Goal: Find specific page/section: Find specific page/section

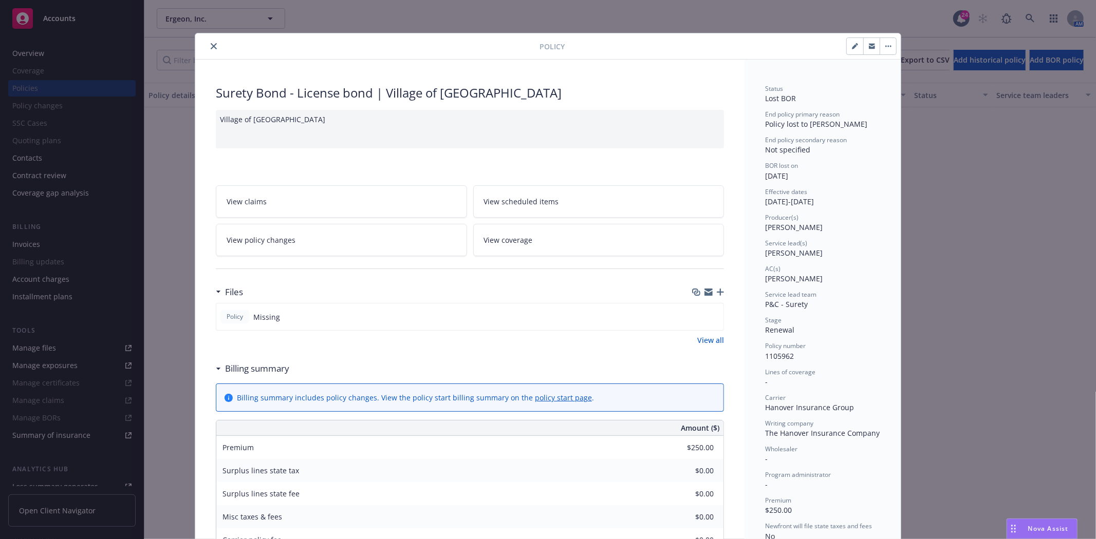
scroll to position [31, 0]
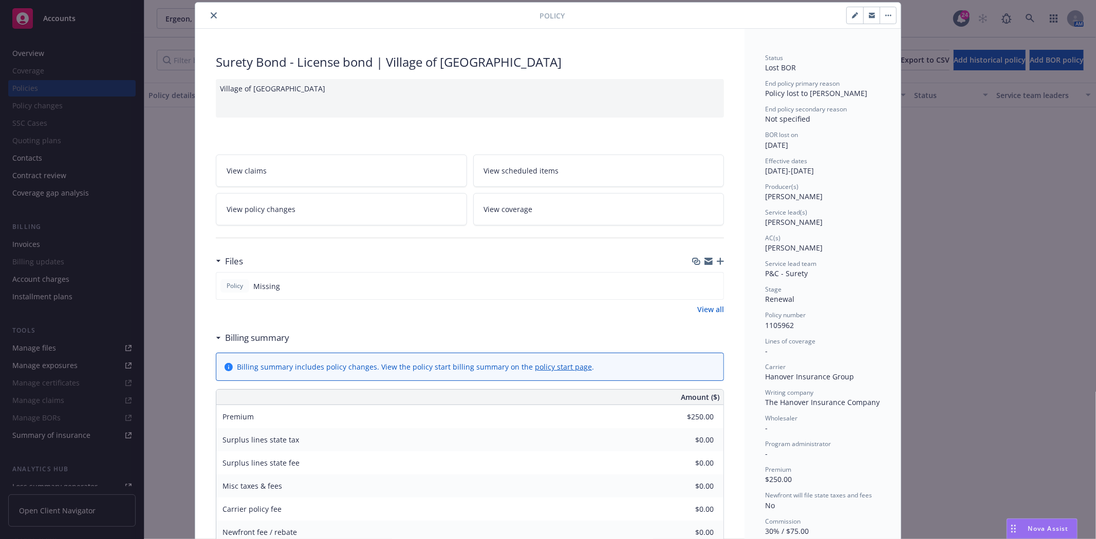
click at [211, 18] on icon "close" at bounding box center [214, 15] width 6 height 6
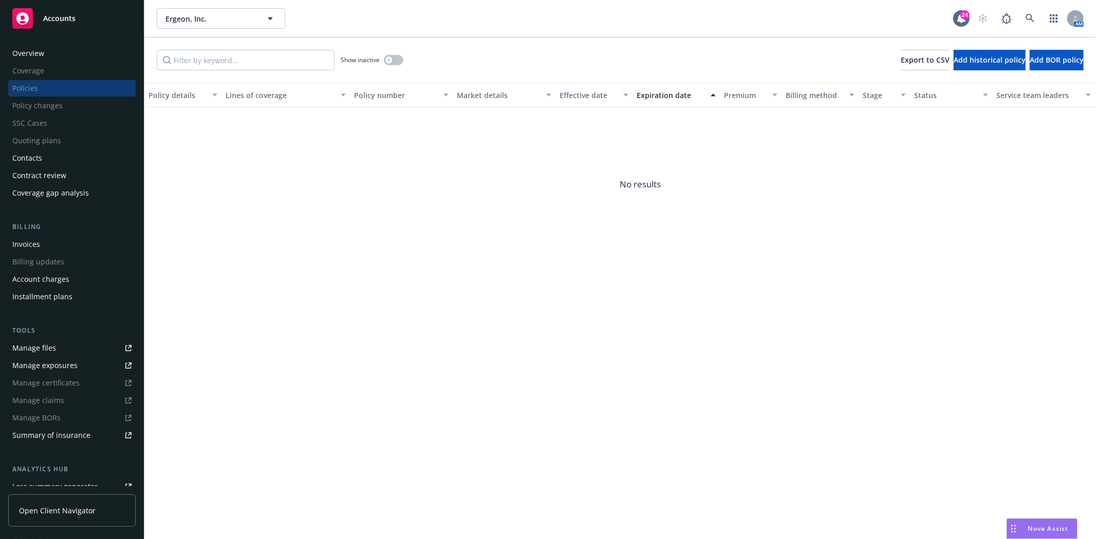
click at [103, 23] on div "Accounts" at bounding box center [71, 18] width 119 height 21
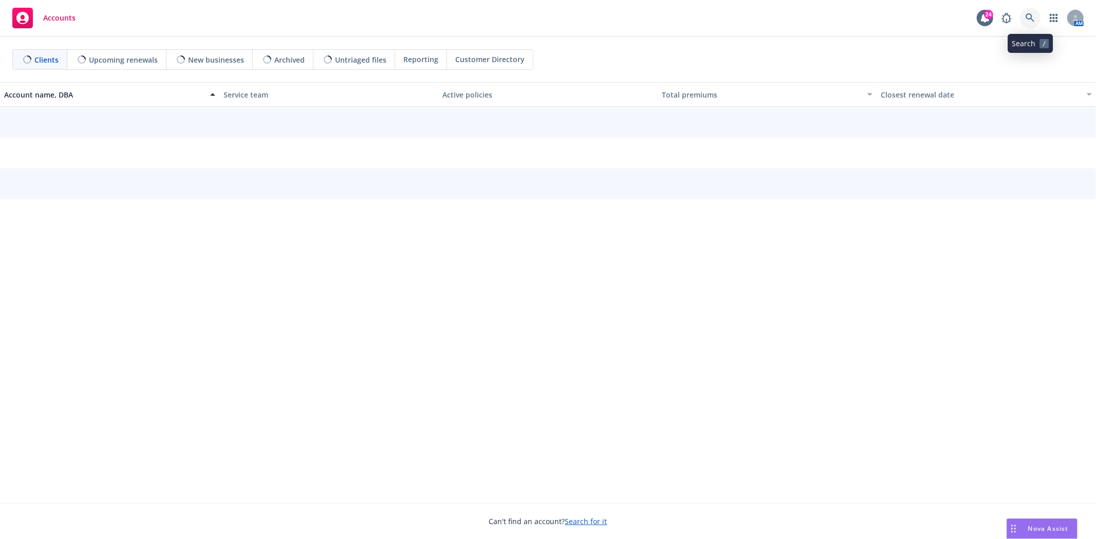
click at [1033, 21] on icon at bounding box center [1029, 17] width 9 height 9
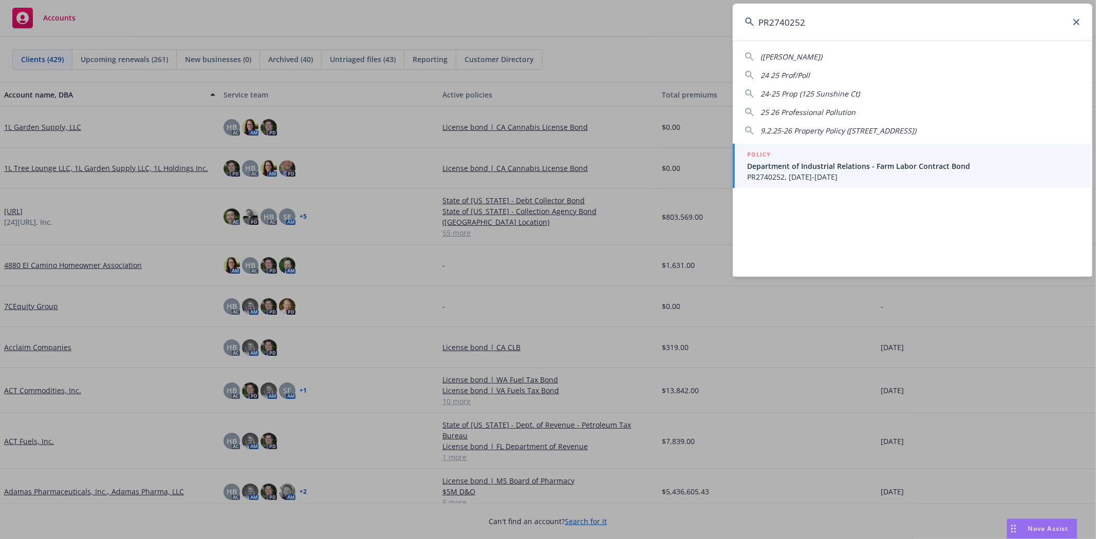
type input "PR2740252"
click at [841, 155] on div "POLICY" at bounding box center [913, 154] width 333 height 11
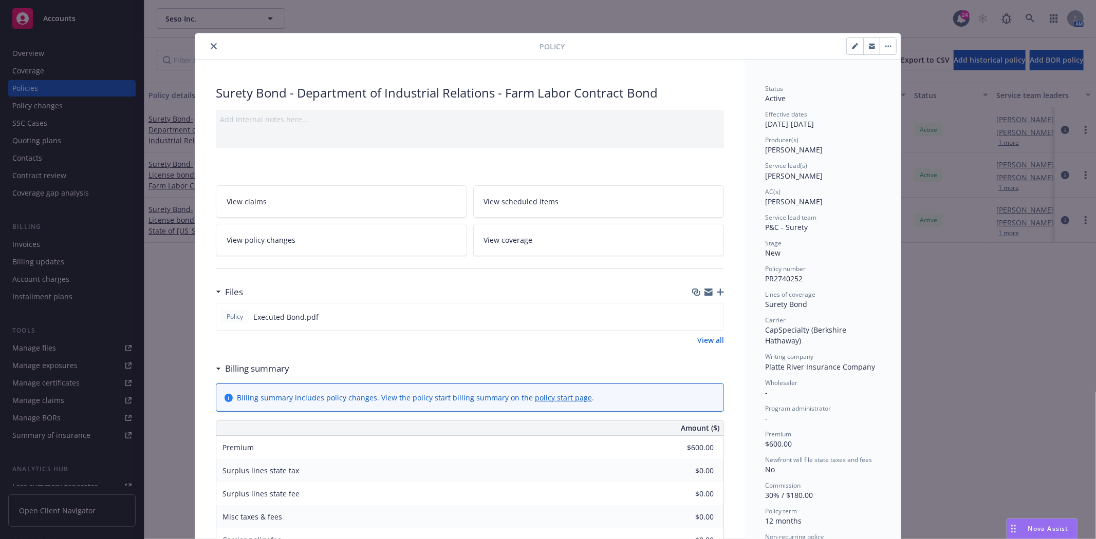
click at [211, 48] on icon "close" at bounding box center [214, 46] width 6 height 6
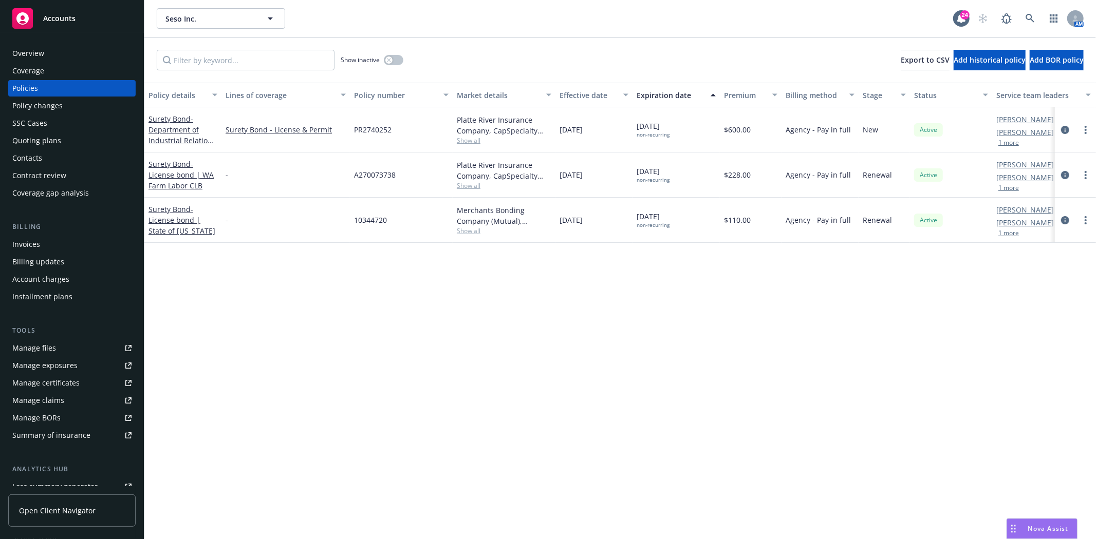
click at [39, 236] on div "Invoices" at bounding box center [26, 244] width 28 height 16
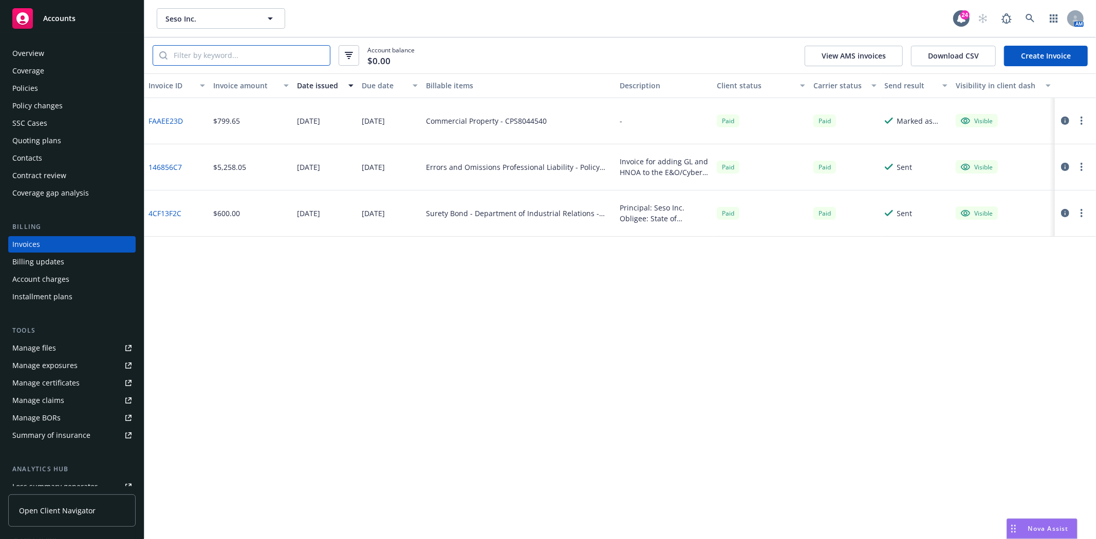
click at [238, 64] on input "search" at bounding box center [248, 56] width 162 height 20
paste input "PR2740252"
type input "PR2740252"
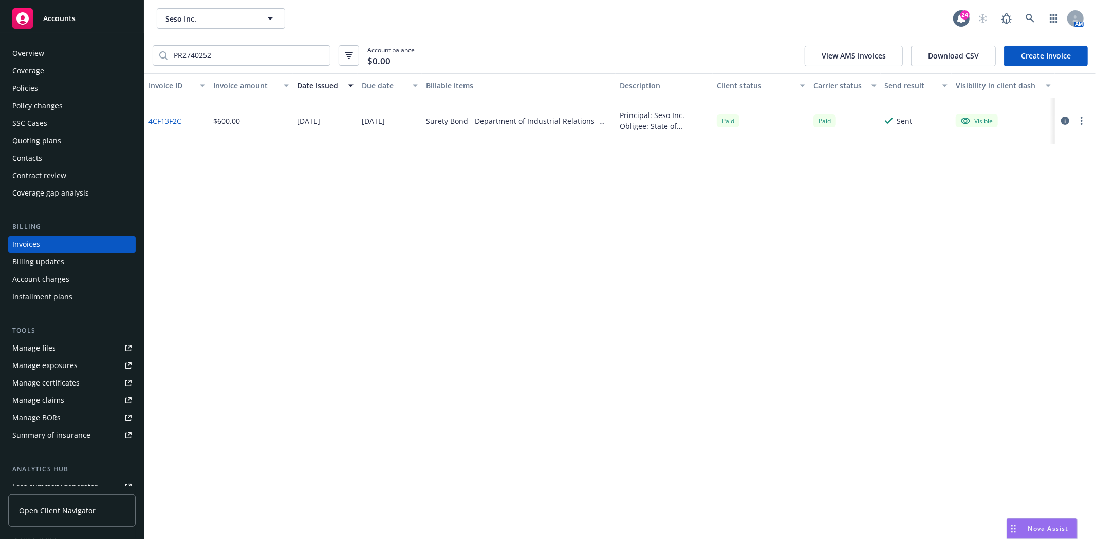
click at [45, 237] on div "Invoices" at bounding box center [71, 244] width 119 height 16
click at [23, 159] on div "Contacts" at bounding box center [27, 158] width 30 height 16
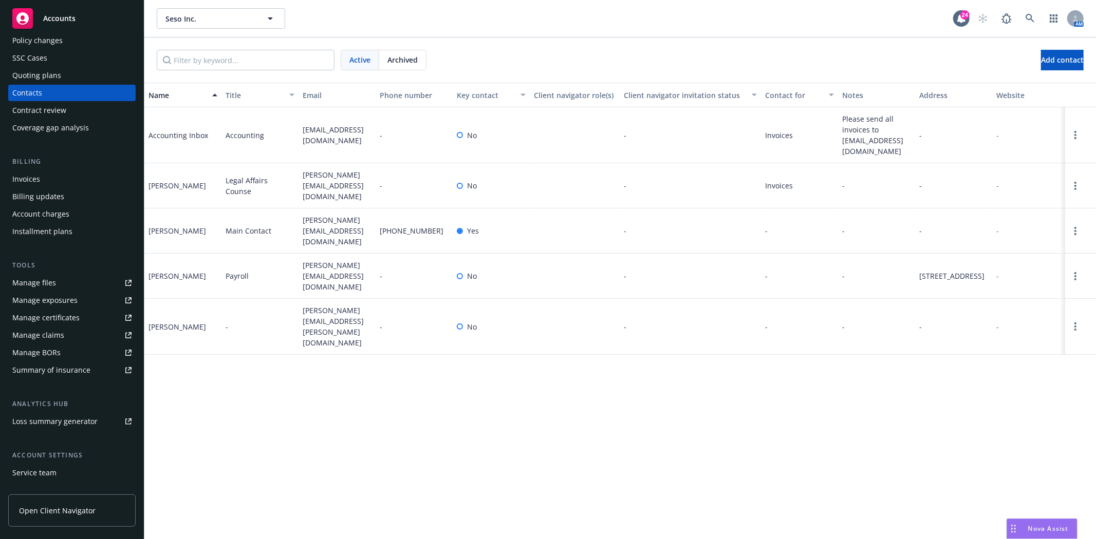
scroll to position [130, 0]
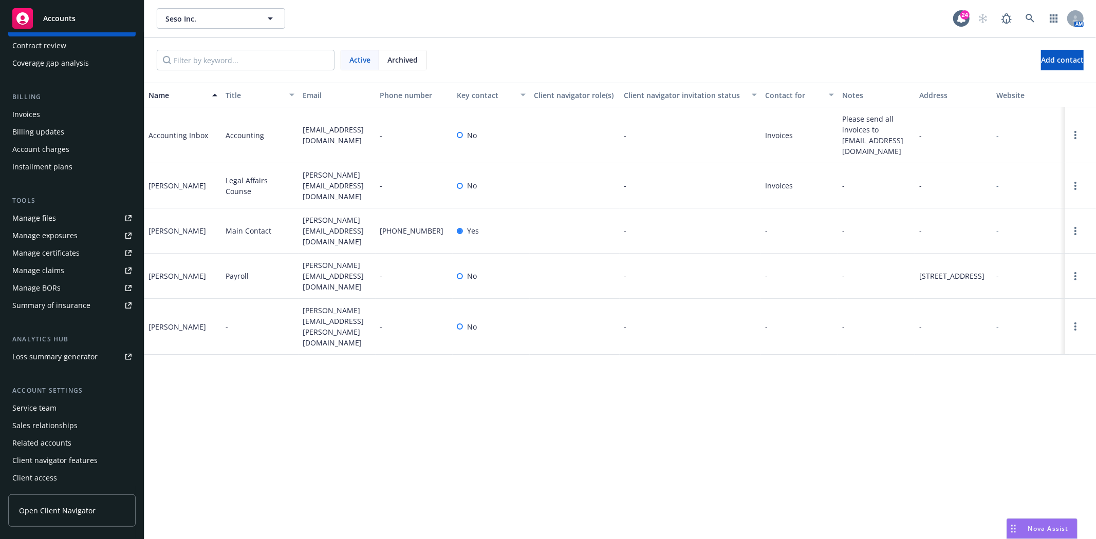
click at [40, 407] on div "Service team" at bounding box center [34, 408] width 44 height 16
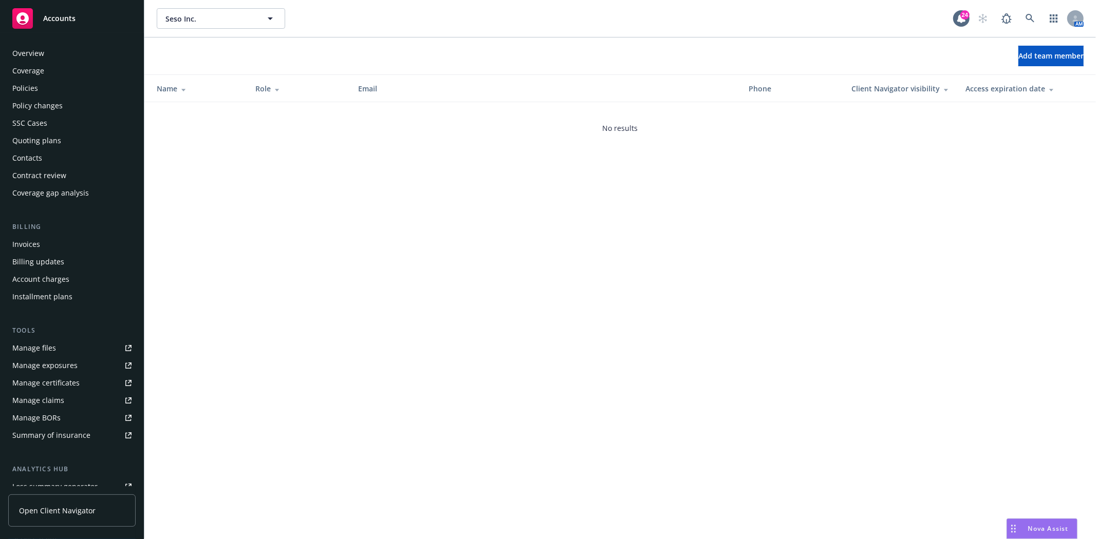
scroll to position [130, 0]
